Goal: Task Accomplishment & Management: Manage account settings

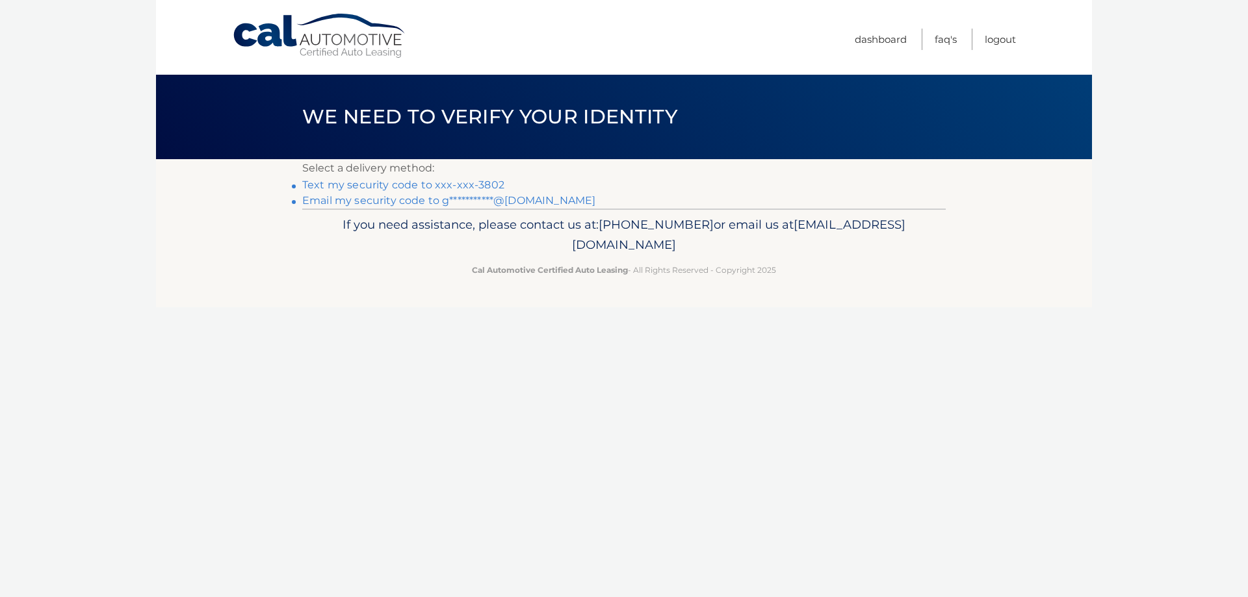
click at [485, 185] on link "Text my security code to xxx-xxx-3802" at bounding box center [403, 185] width 202 height 12
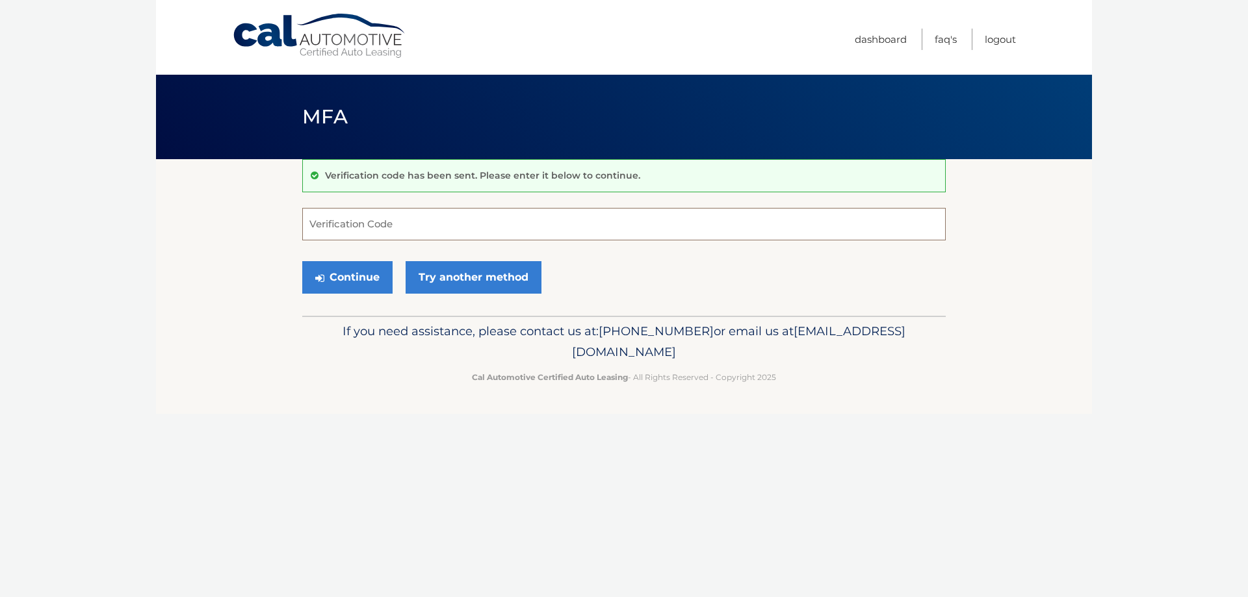
click at [446, 220] on input "Verification Code" at bounding box center [623, 224] width 643 height 32
type input "679520"
click at [371, 284] on button "Continue" at bounding box center [347, 277] width 90 height 32
